Goal: Task Accomplishment & Management: Manage account settings

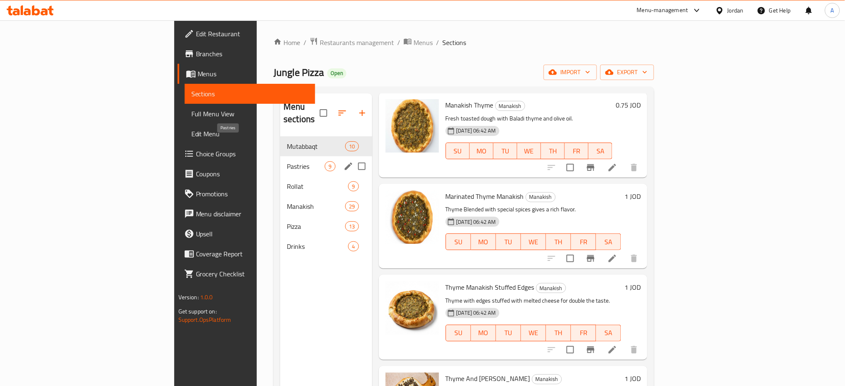
click at [287, 161] on span "Pastries" at bounding box center [306, 166] width 38 height 10
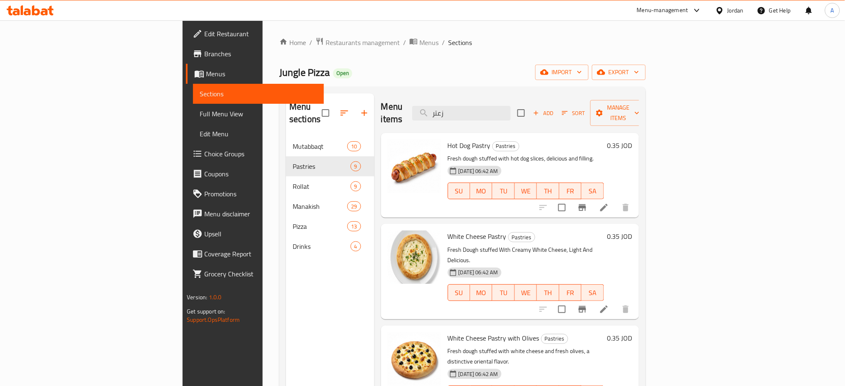
drag, startPoint x: 525, startPoint y: 102, endPoint x: 396, endPoint y: 100, distance: 128.8
click at [455, 97] on div "Menu items زعتر Add Sort Manage items" at bounding box center [510, 113] width 258 height 40
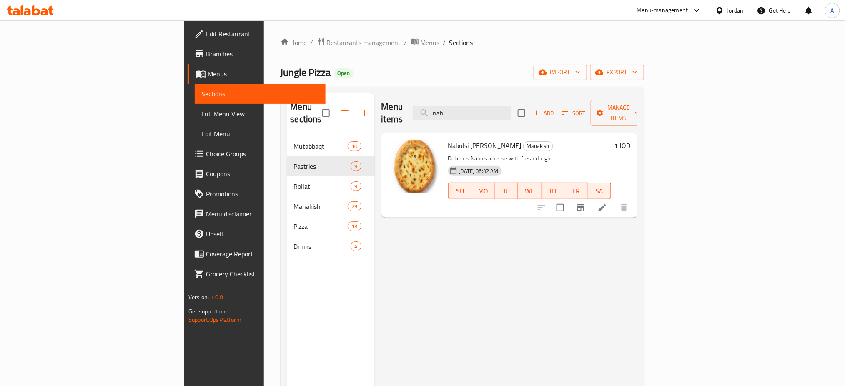
type input "nab"
click at [630, 140] on h6 "1 JOD" at bounding box center [622, 146] width 16 height 12
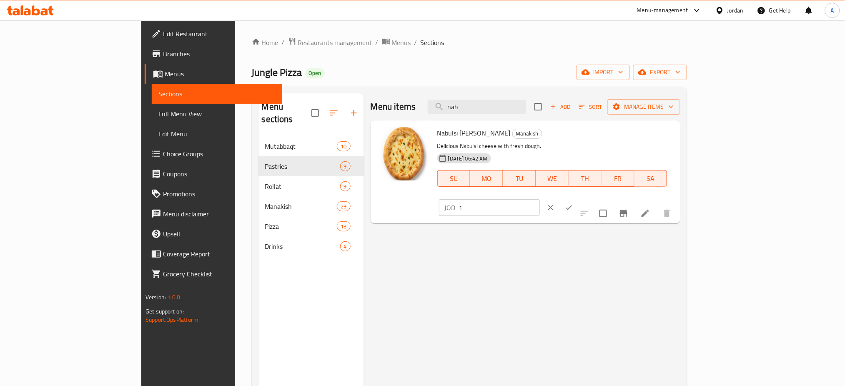
click at [540, 199] on input "1" at bounding box center [499, 207] width 81 height 17
type input "1.10"
click at [573, 203] on icon "ok" at bounding box center [569, 207] width 8 height 8
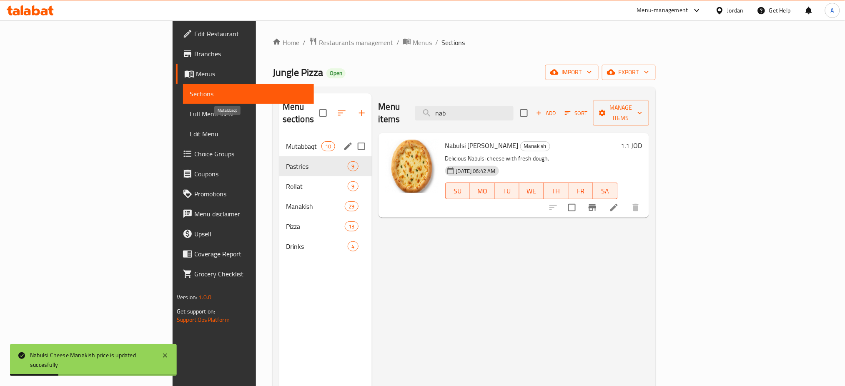
click at [286, 141] on span "Mutabbaqt" at bounding box center [303, 146] width 35 height 10
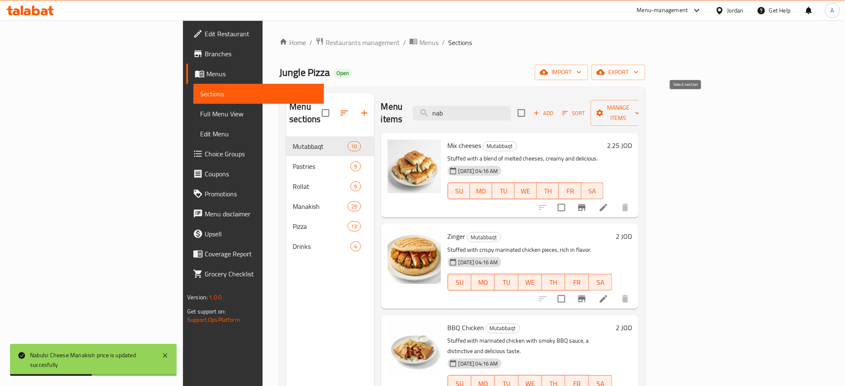
click at [530, 105] on input "checkbox" at bounding box center [520, 112] width 17 height 17
checkbox input "true"
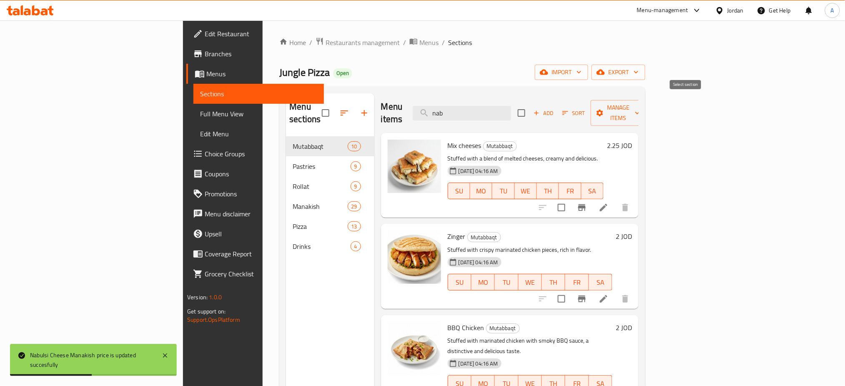
checkbox input "true"
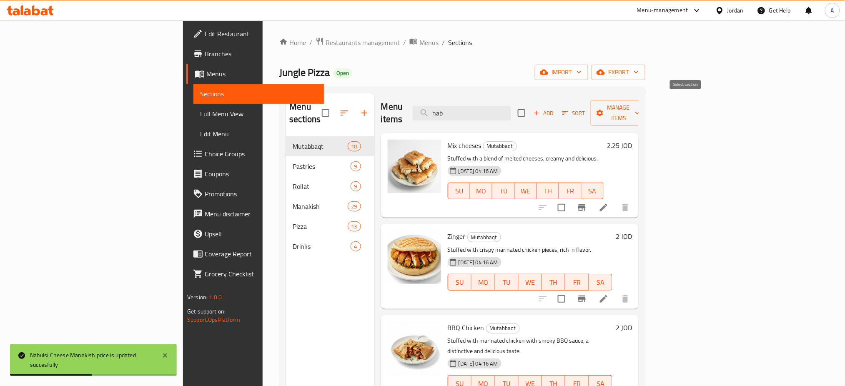
checkbox input "true"
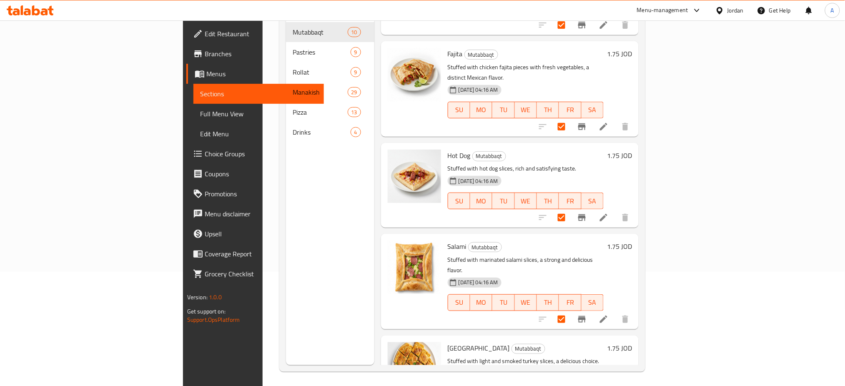
scroll to position [429, 0]
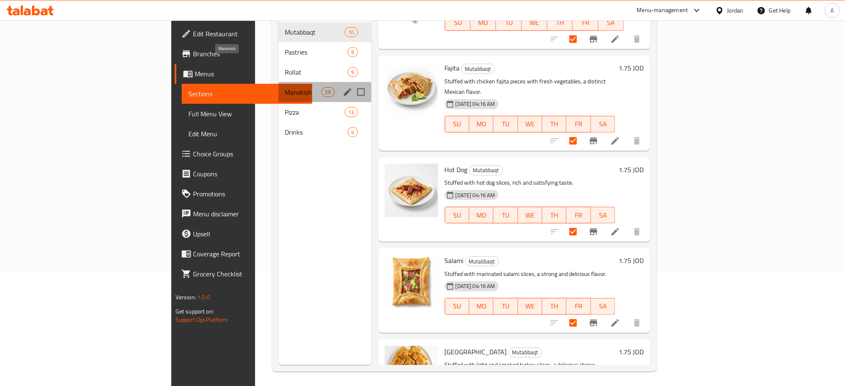
click at [285, 87] on span "Manakish" at bounding box center [303, 92] width 36 height 10
checkbox input "false"
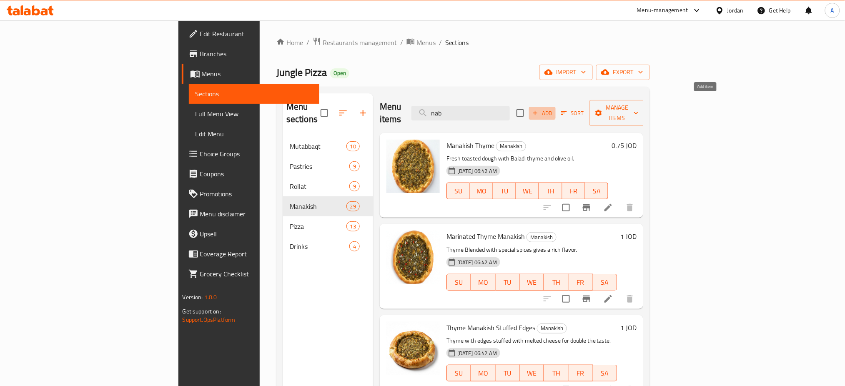
click at [539, 109] on icon "button" at bounding box center [534, 112] width 7 height 7
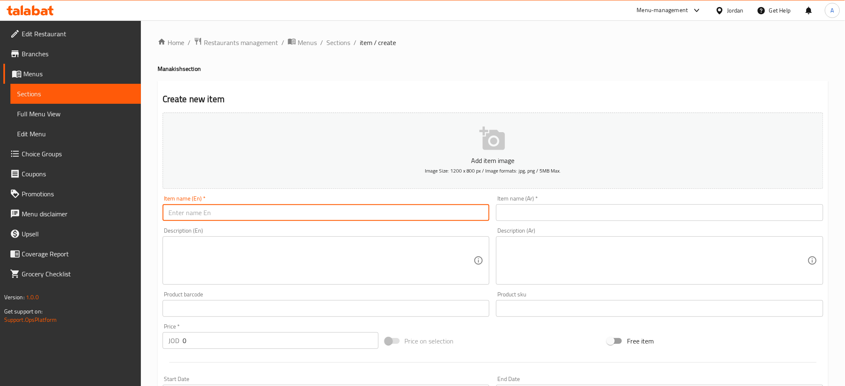
click at [377, 204] on input "text" at bounding box center [325, 212] width 327 height 17
type input "Thyme and [PERSON_NAME]"
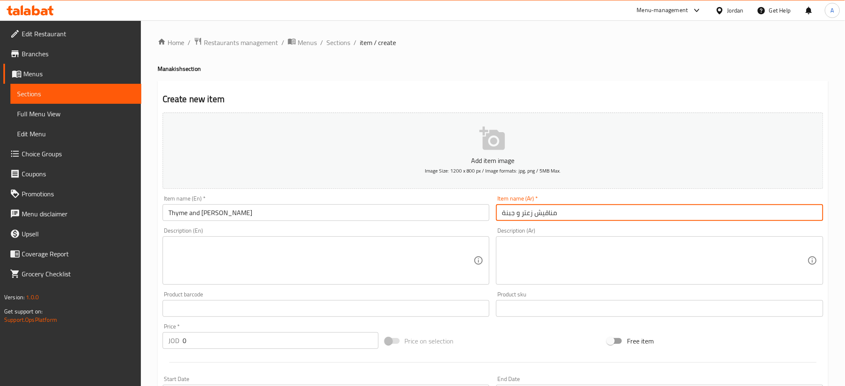
type input "مناقيش زعتر و جبنة"
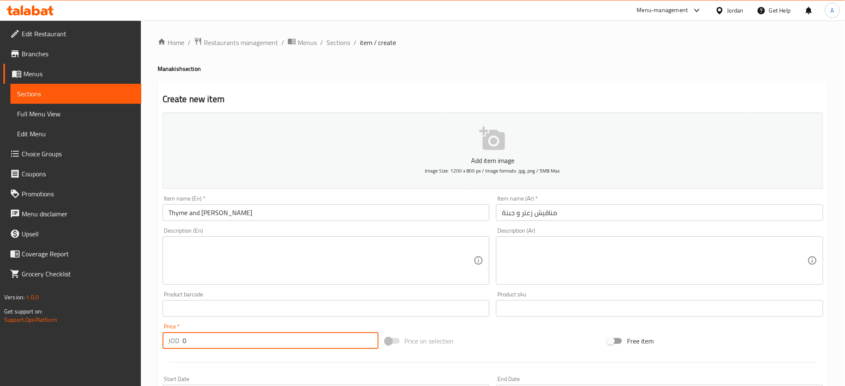
drag, startPoint x: 198, startPoint y: 305, endPoint x: 122, endPoint y: 296, distance: 76.0
click at [122, 296] on div "Edit Restaurant Branches Menus Sections Full Menu View Edit Menu Choice Groups …" at bounding box center [422, 304] width 845 height 568
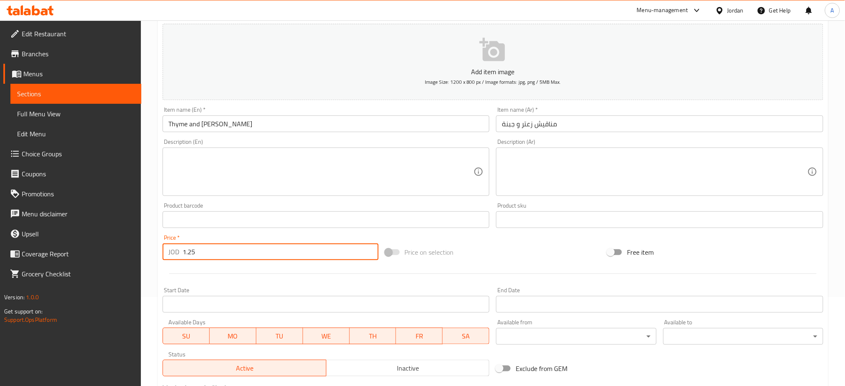
scroll to position [159, 0]
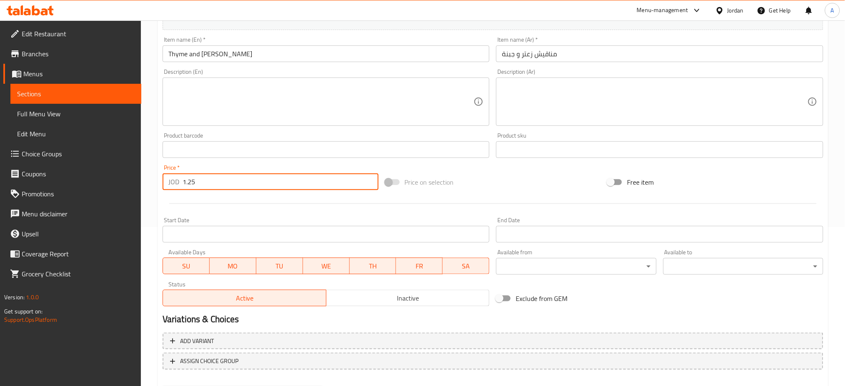
type input "1.25"
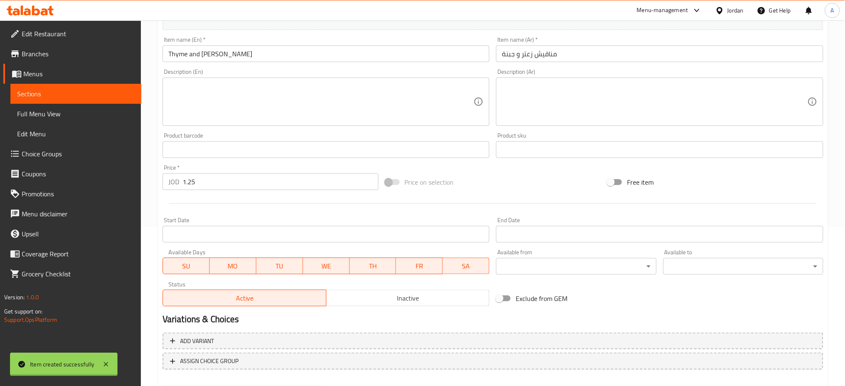
type input "0"
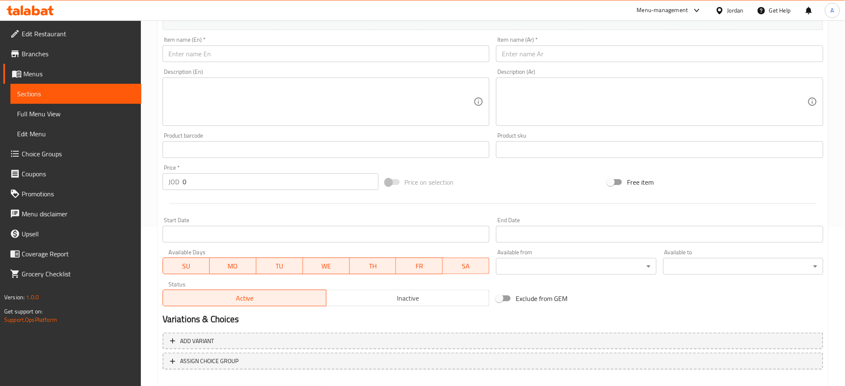
click at [62, 293] on div "Edit Restaurant Branches Menus Sections Full Menu View Edit Menu Choice Groups …" at bounding box center [70, 213] width 141 height 386
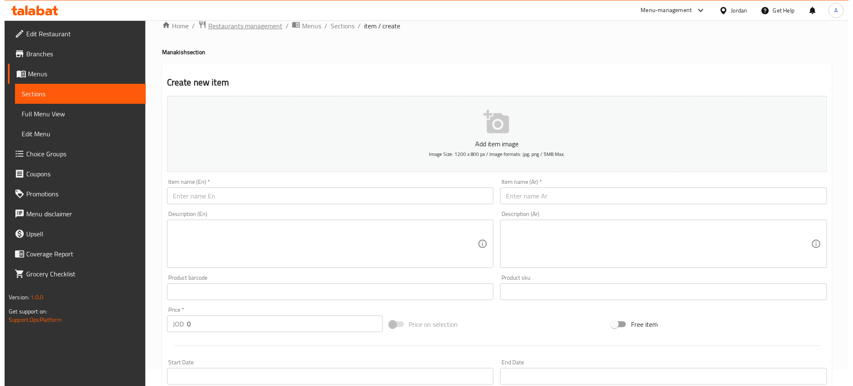
scroll to position [0, 0]
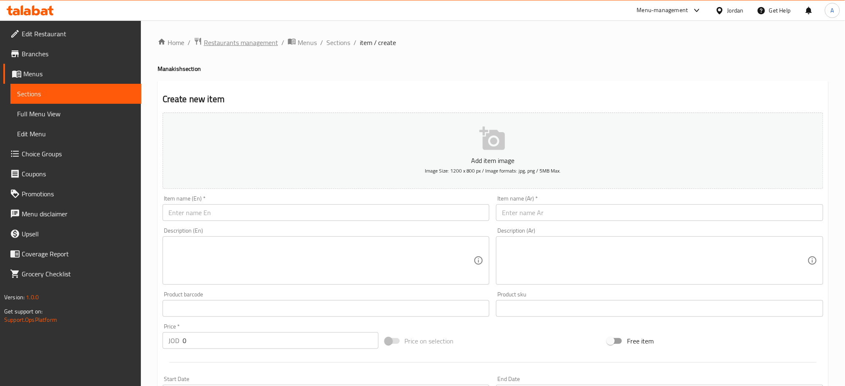
click at [232, 45] on span "Restaurants management" at bounding box center [241, 42] width 74 height 10
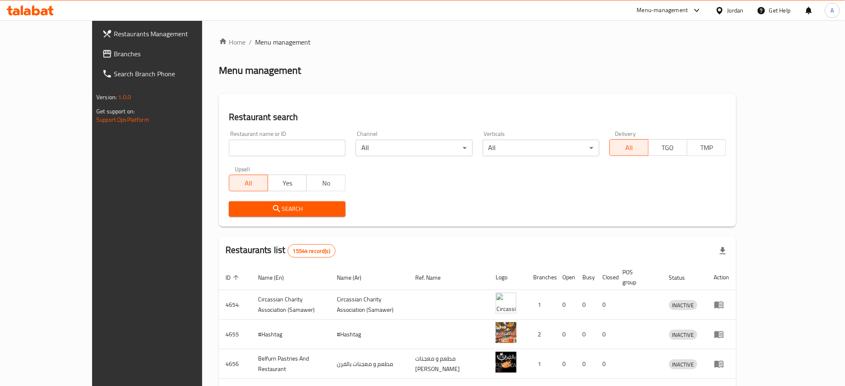
click at [229, 131] on div "Restaurant name or ID Restaurant name or ID" at bounding box center [287, 143] width 117 height 25
click at [229, 140] on input "search" at bounding box center [287, 148] width 117 height 17
type input ";"
click button "Search" at bounding box center [287, 208] width 117 height 15
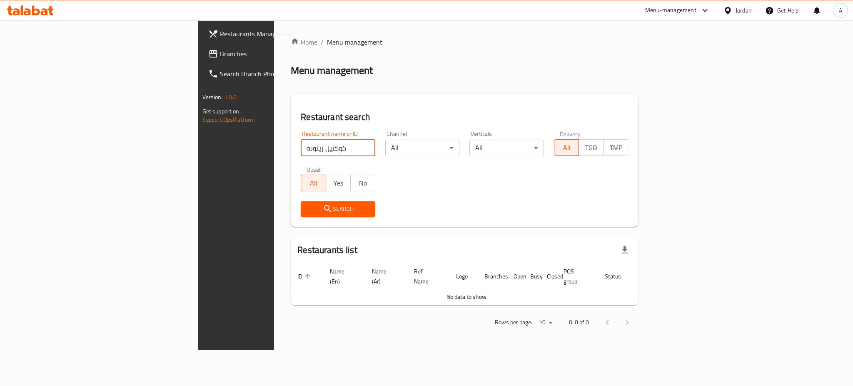
type input "كوكتيل زيتونة"
click button "Search" at bounding box center [338, 208] width 75 height 15
drag, startPoint x: 77, startPoint y: 232, endPoint x: 77, endPoint y: 123, distance: 108.8
click at [198, 232] on div "Restaurants Management Branches Search Branch Phone Version: 1.0.0 Get support …" at bounding box center [269, 213] width 142 height 386
click at [220, 49] on span "Branches" at bounding box center [277, 54] width 114 height 10
